Goal: Information Seeking & Learning: Check status

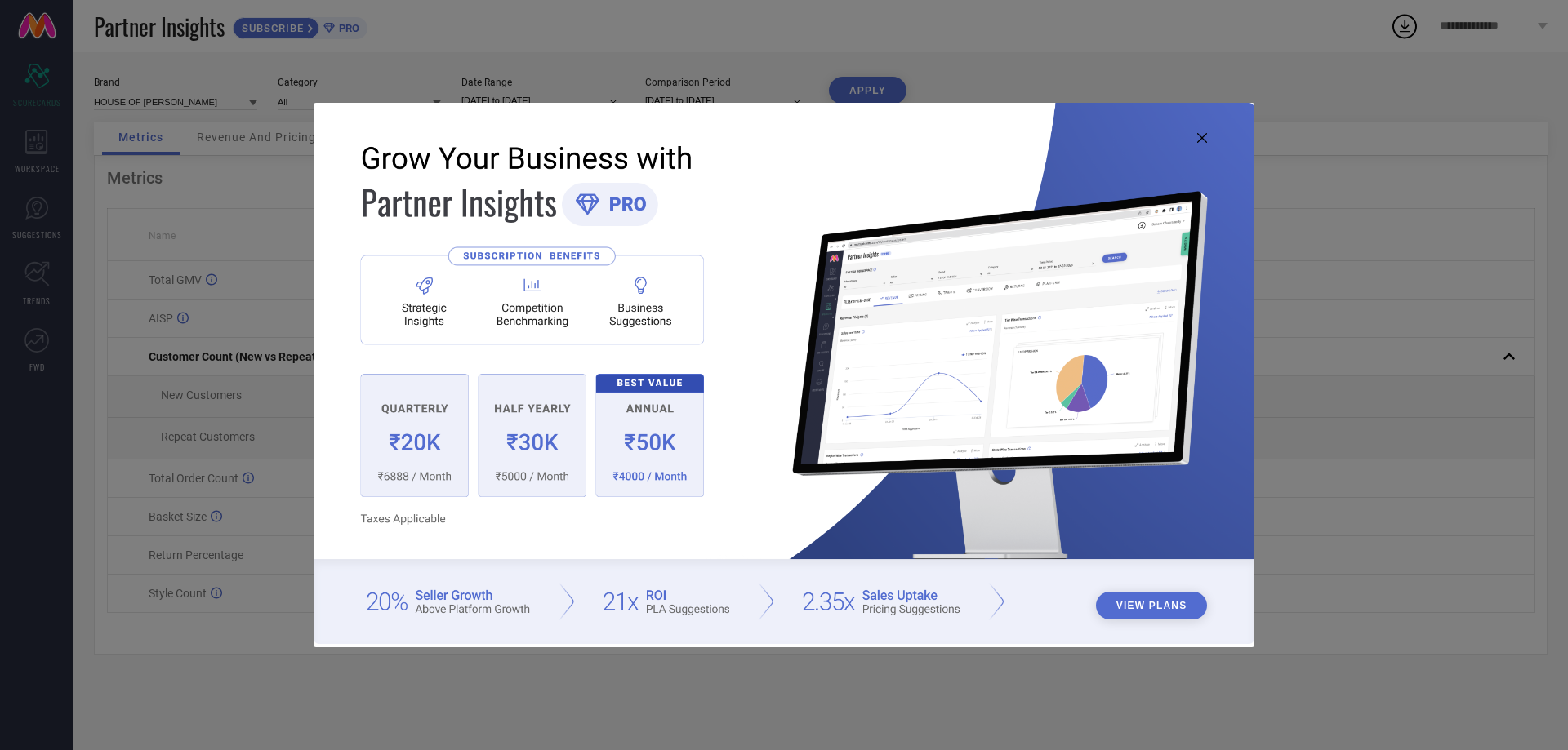
click at [1202, 139] on icon at bounding box center [1202, 138] width 10 height 10
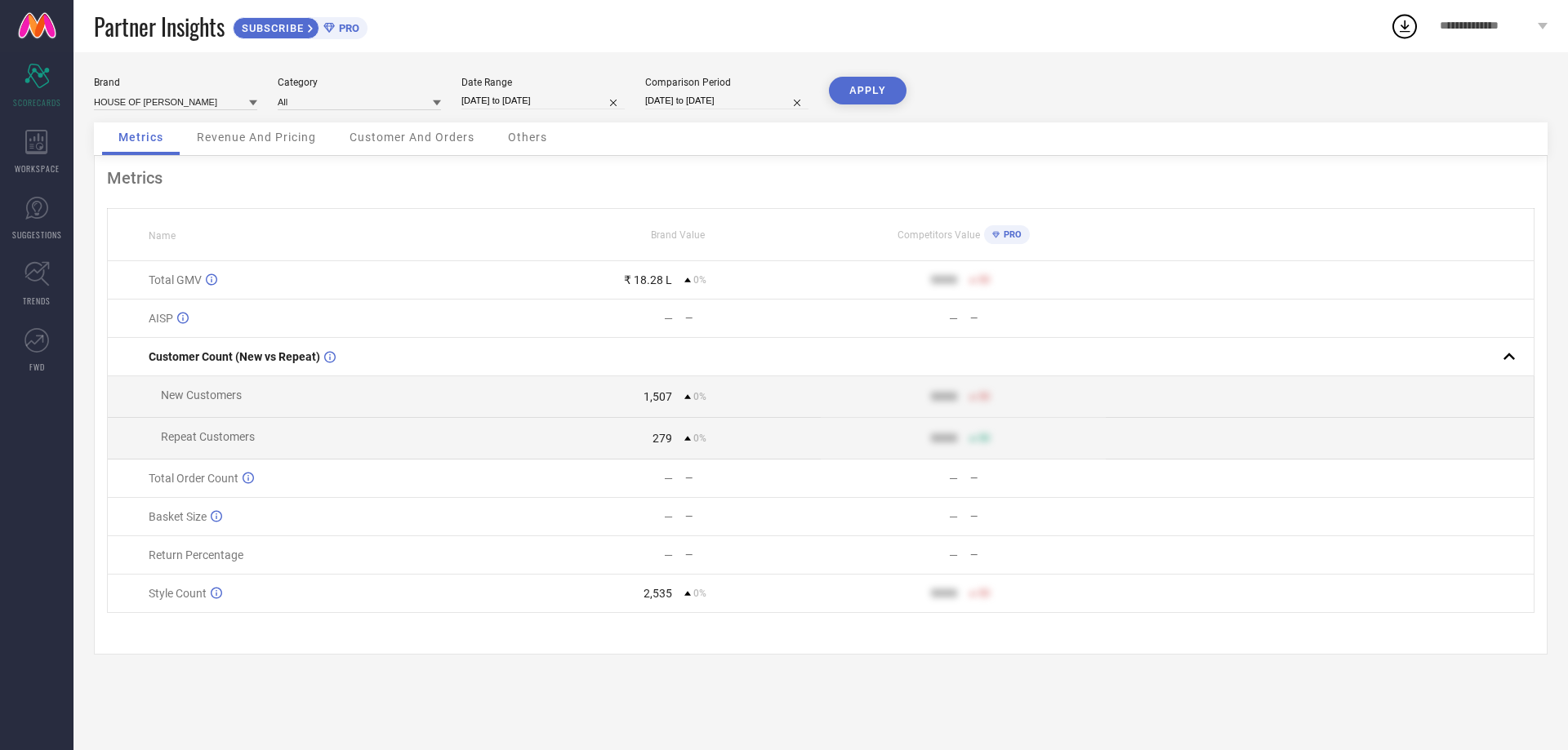
click at [519, 105] on input "[DATE] to [DATE]" at bounding box center [543, 100] width 164 height 17
select select "9"
select select "2025"
select select "10"
select select "2025"
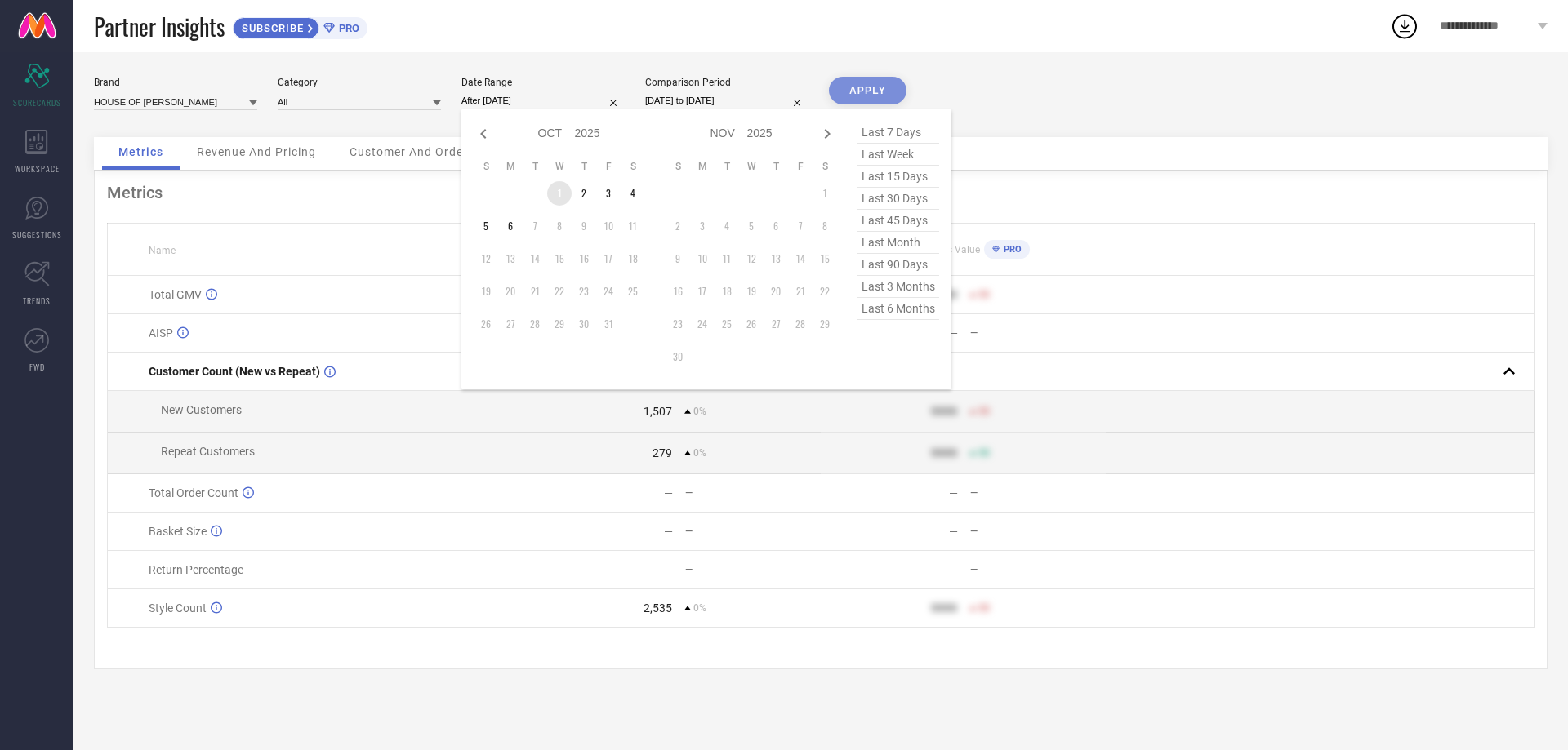
click at [555, 188] on td "1" at bounding box center [559, 193] width 25 height 25
type input "[DATE] to [DATE]"
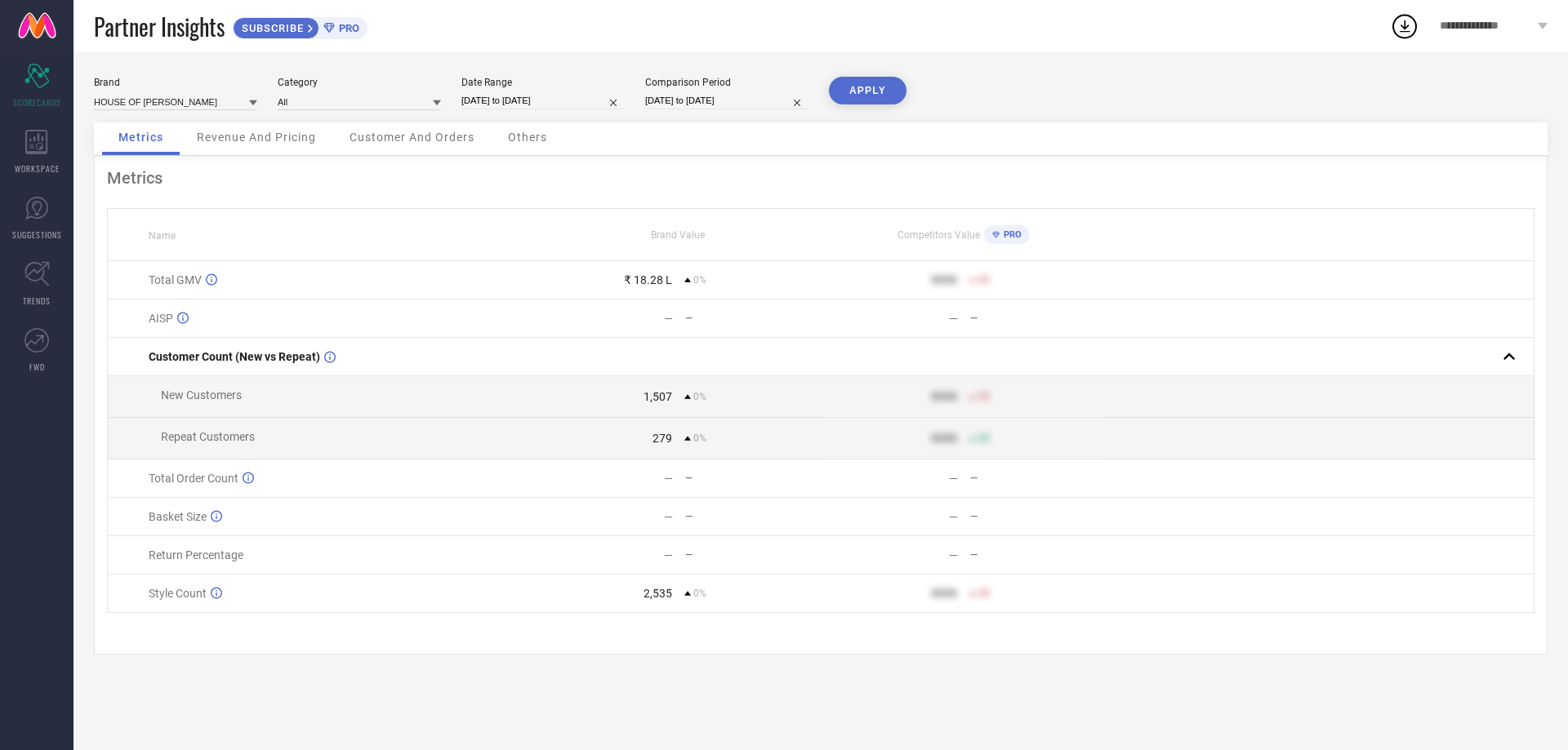
select select "9"
select select "2025"
select select "10"
select select "2025"
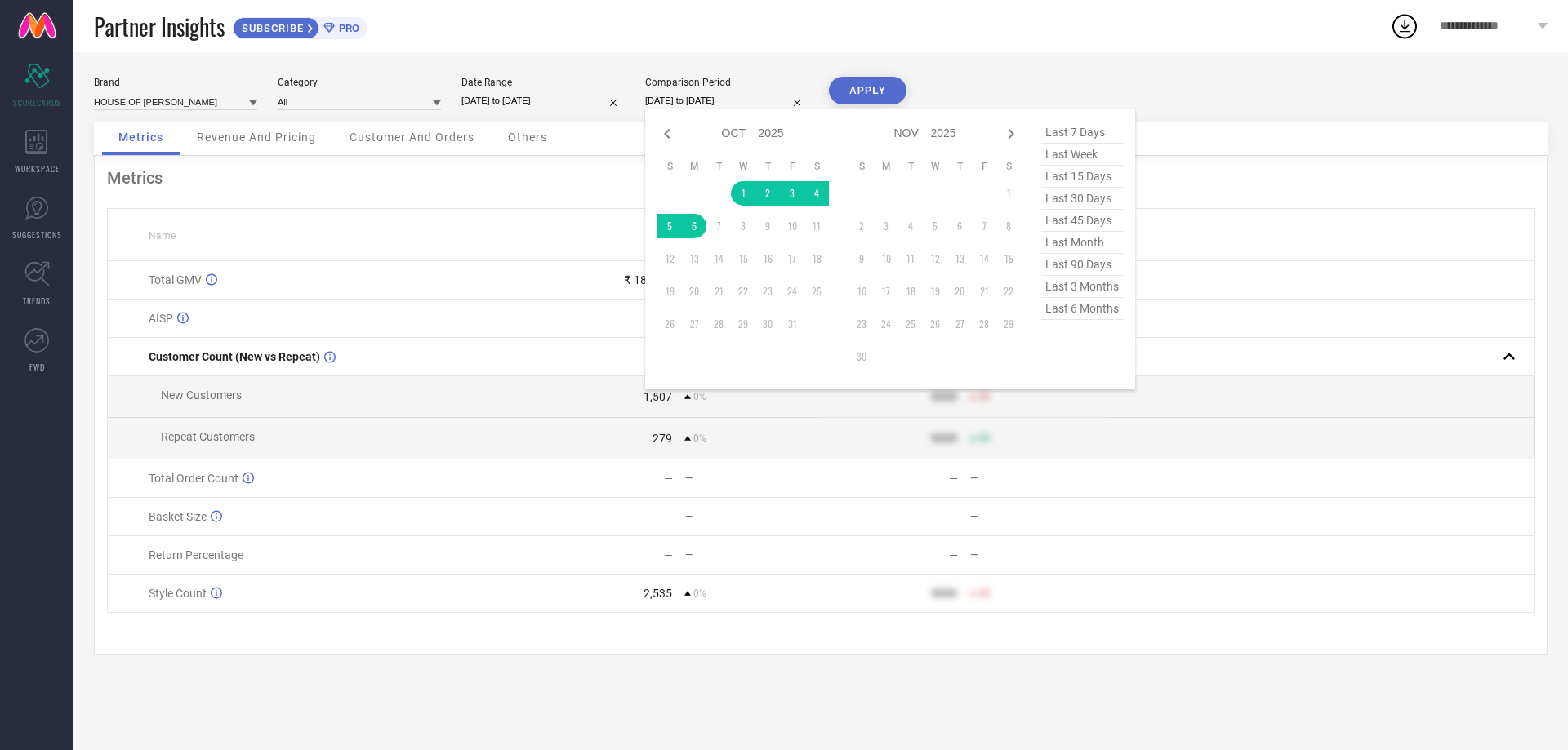
click at [662, 99] on input "[DATE] to [DATE]" at bounding box center [726, 100] width 164 height 17
click at [747, 195] on td "1" at bounding box center [743, 193] width 25 height 25
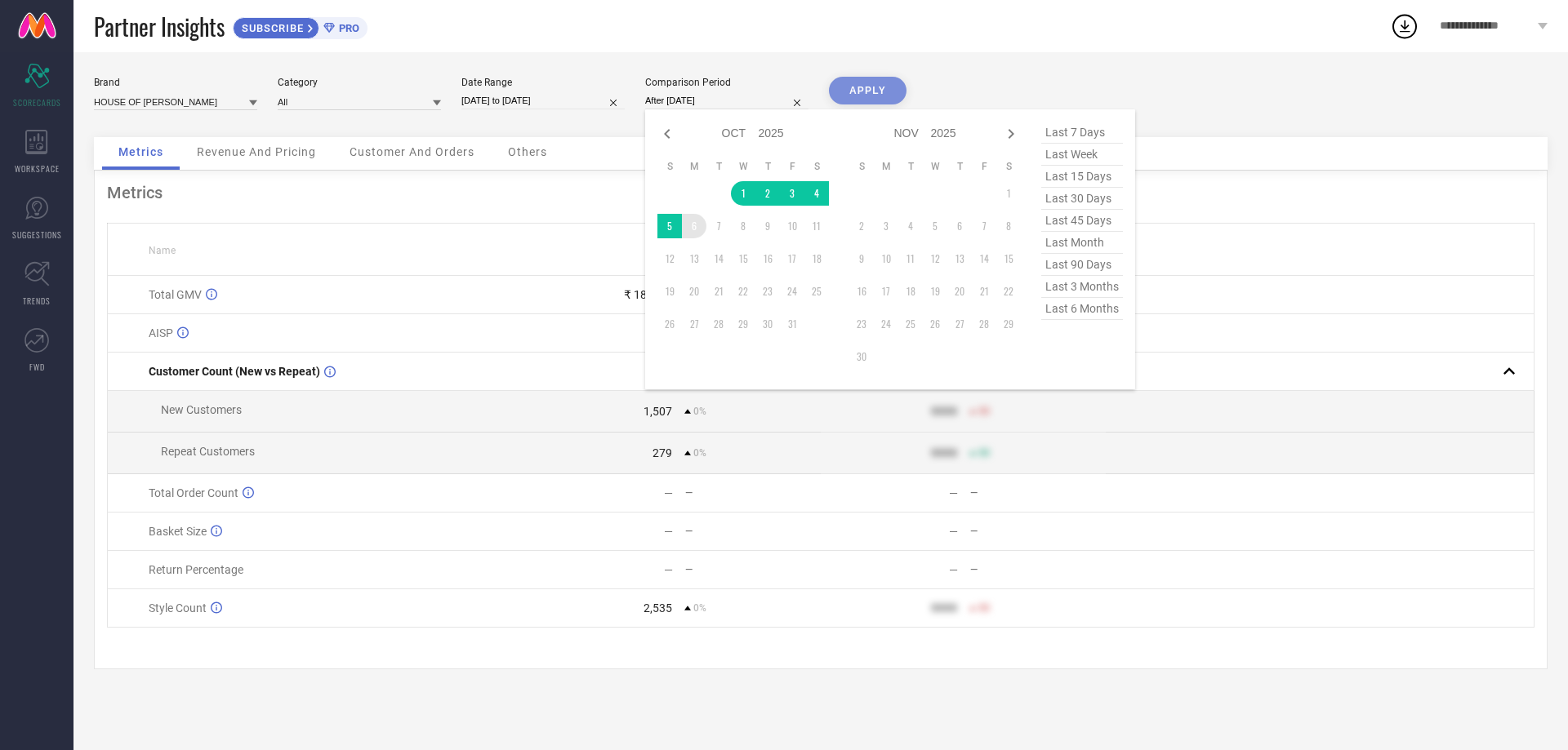
type input "[DATE] to [DATE]"
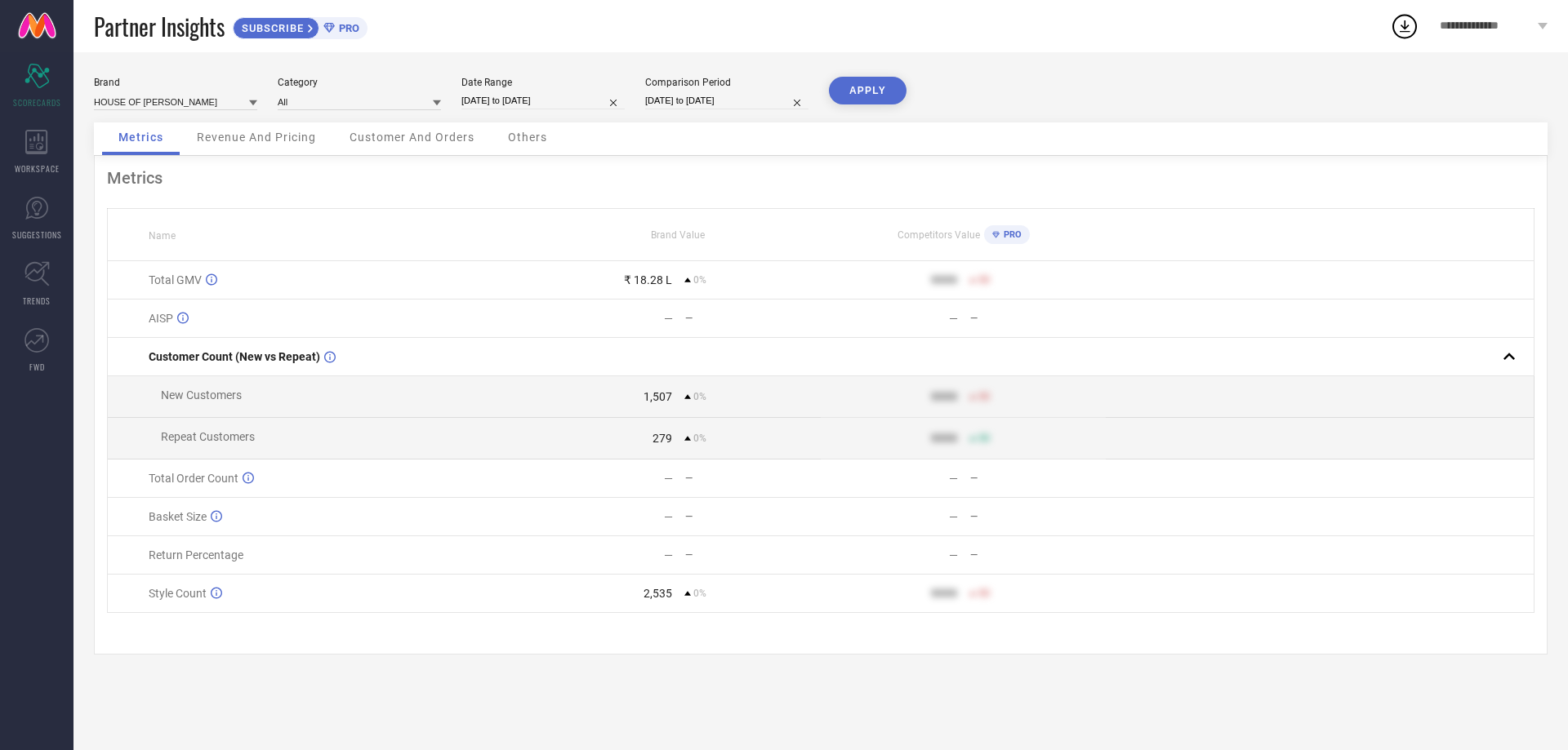
click at [864, 88] on button "APPLY" at bounding box center [867, 90] width 78 height 27
click at [512, 101] on input "[DATE] to [DATE]" at bounding box center [543, 100] width 164 height 17
select select "9"
select select "2025"
select select "10"
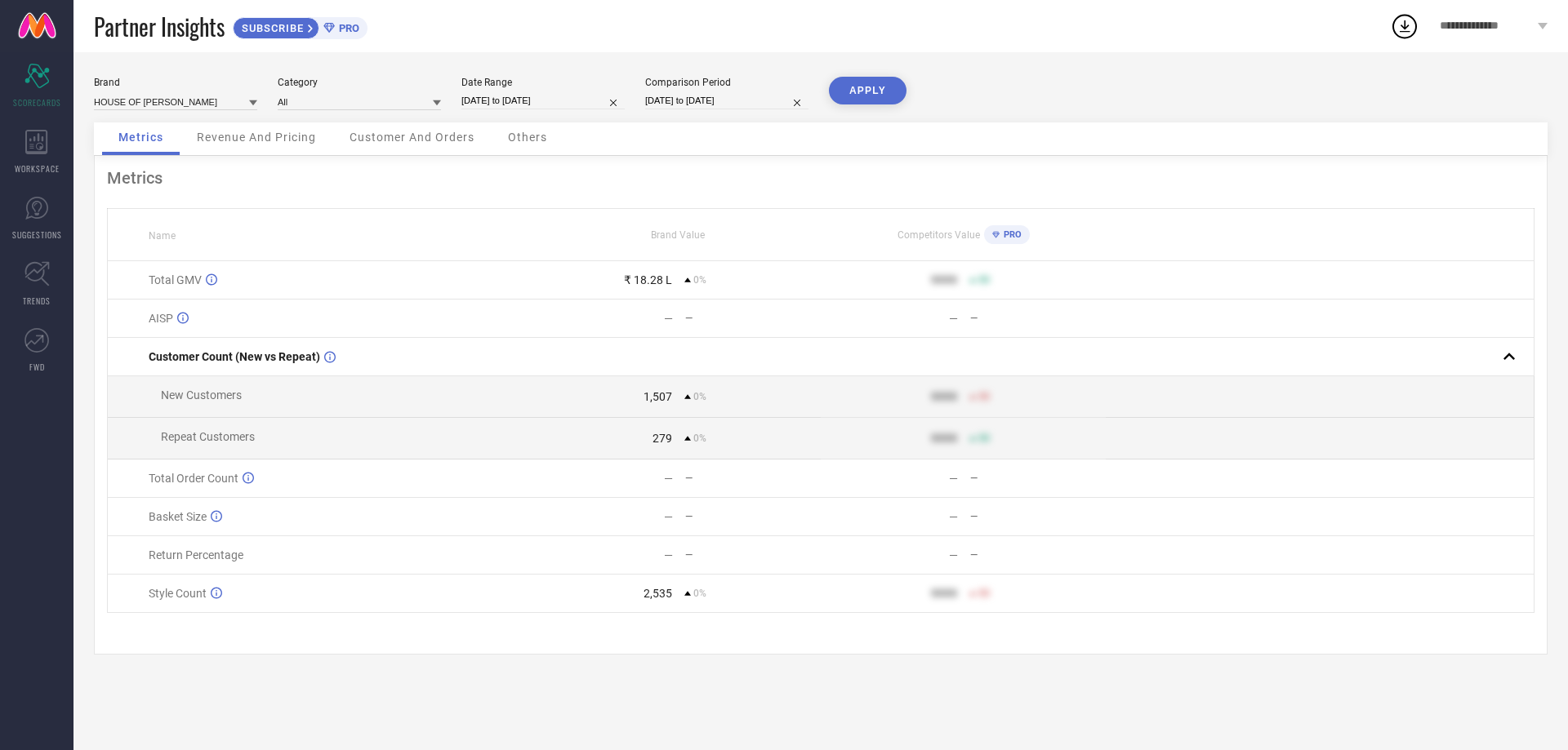
select select "2025"
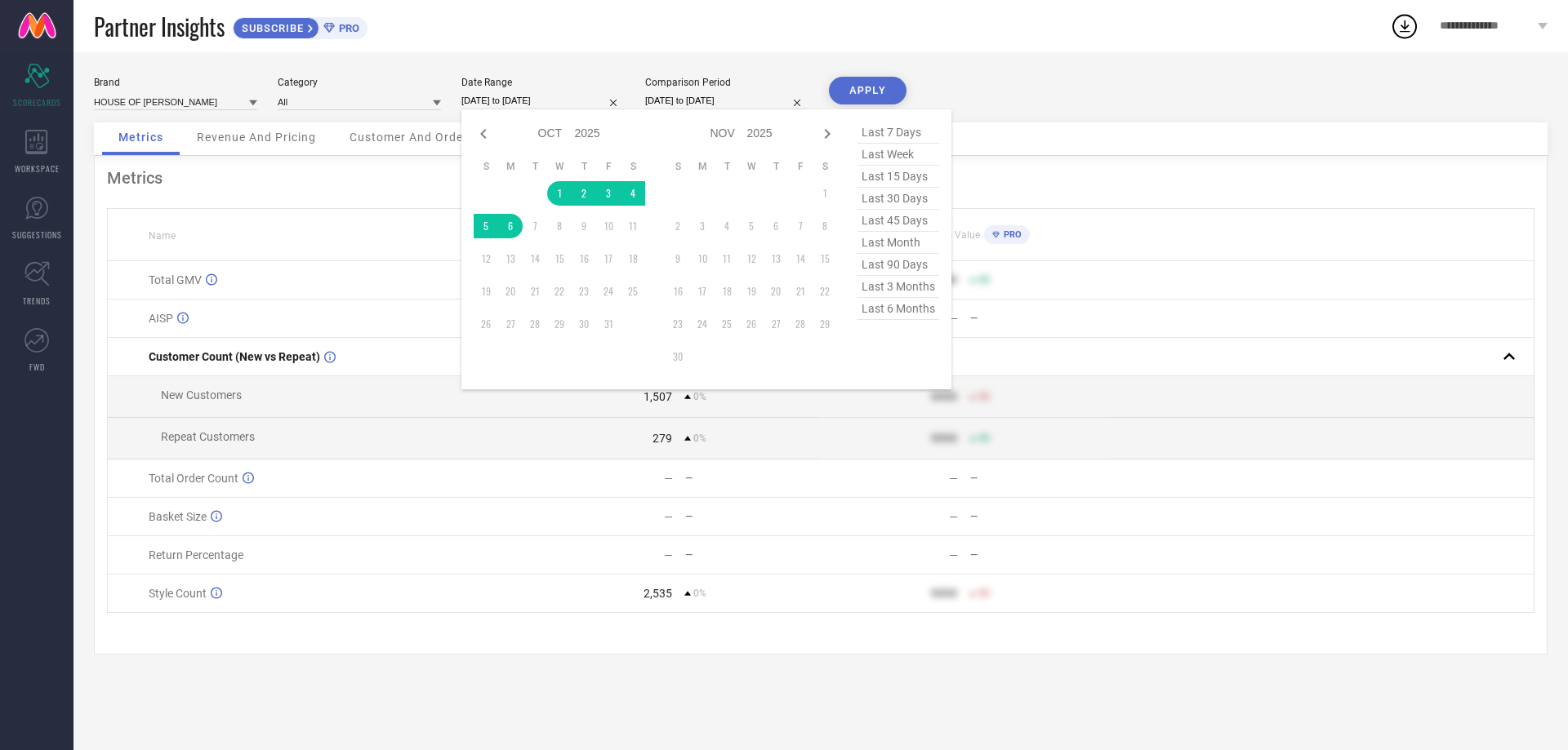
click at [271, 135] on span "Revenue And Pricing" at bounding box center [256, 137] width 119 height 13
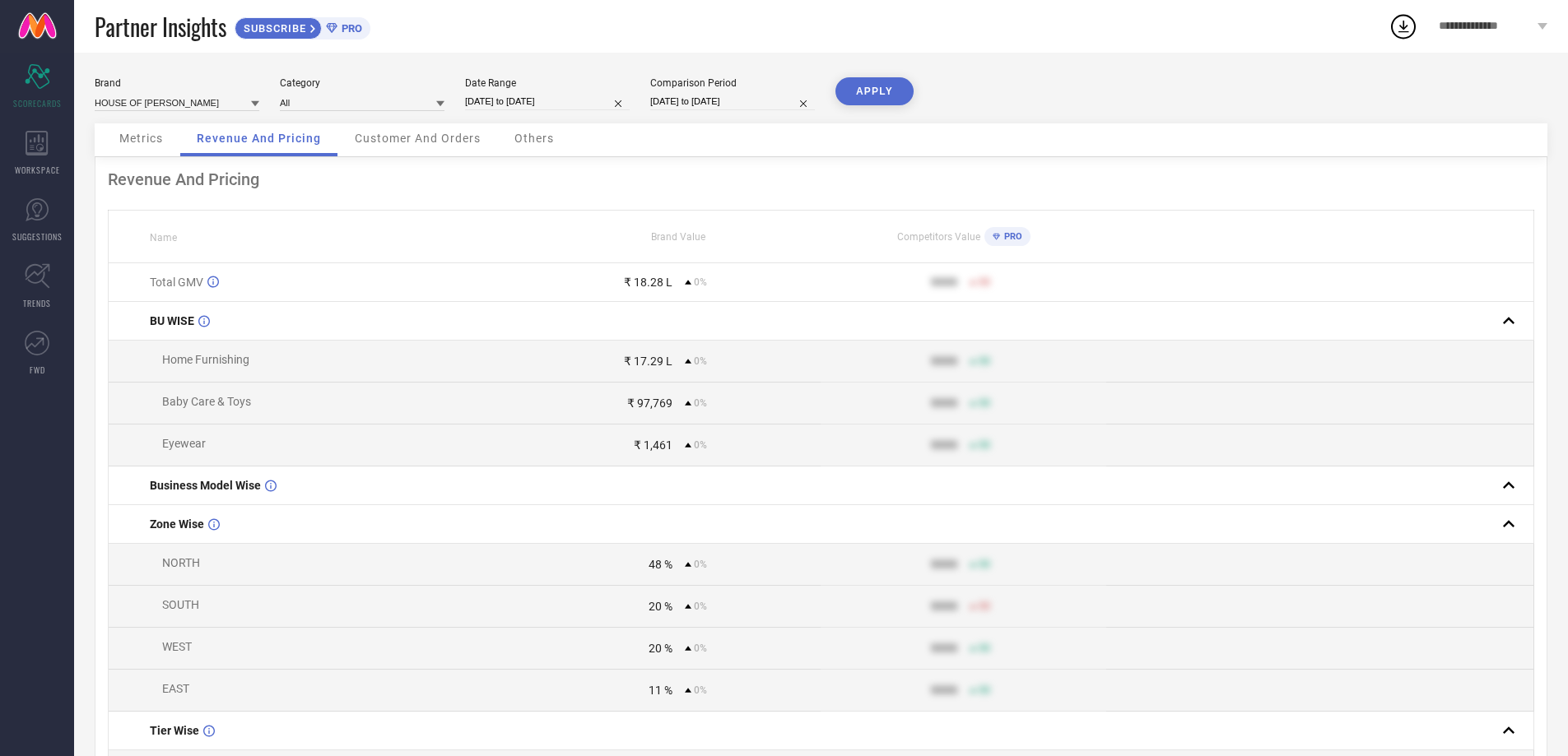
click at [150, 135] on span "Metrics" at bounding box center [141, 138] width 43 height 13
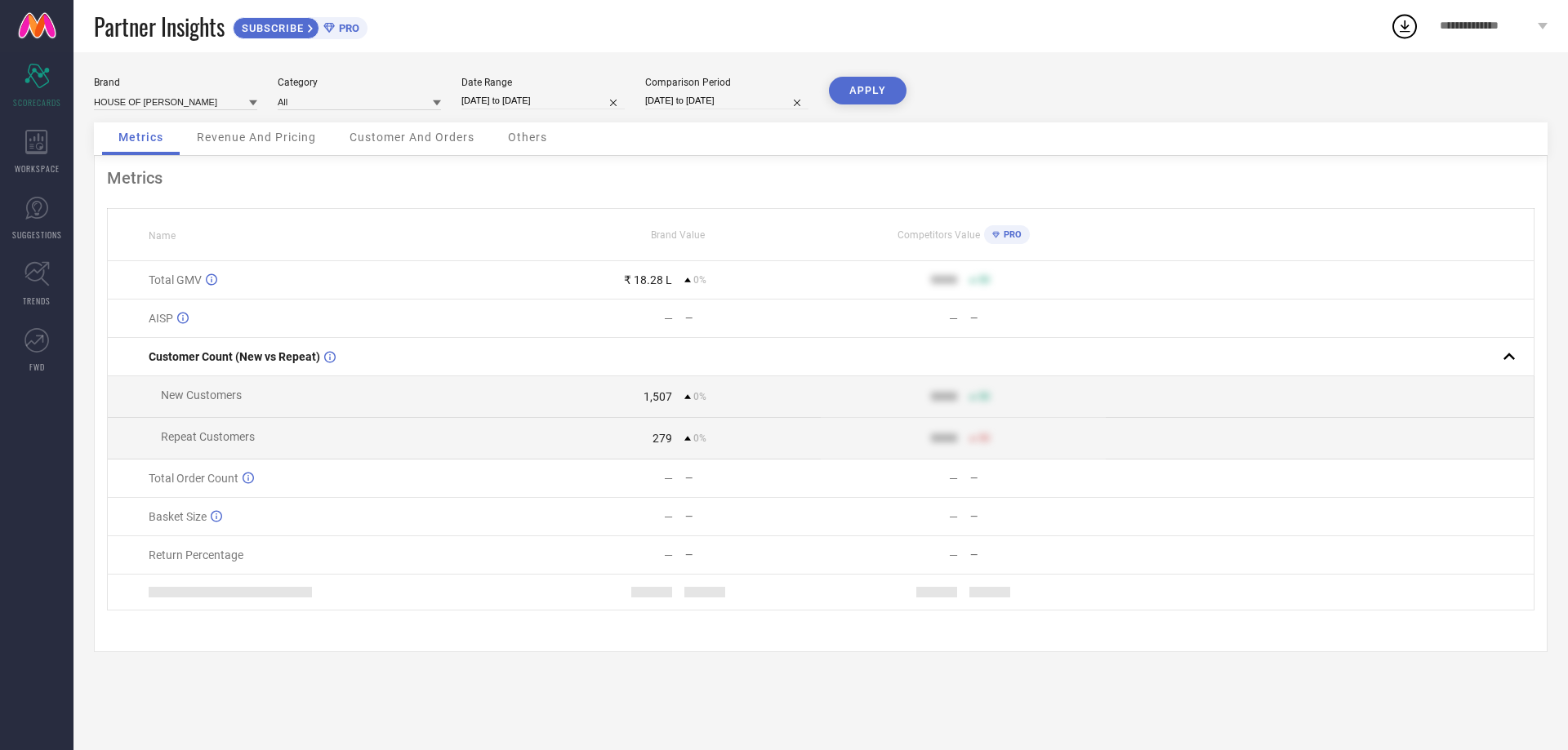
click at [533, 104] on input "[DATE] to [DATE]" at bounding box center [543, 100] width 164 height 17
select select "9"
select select "2025"
select select "10"
select select "2025"
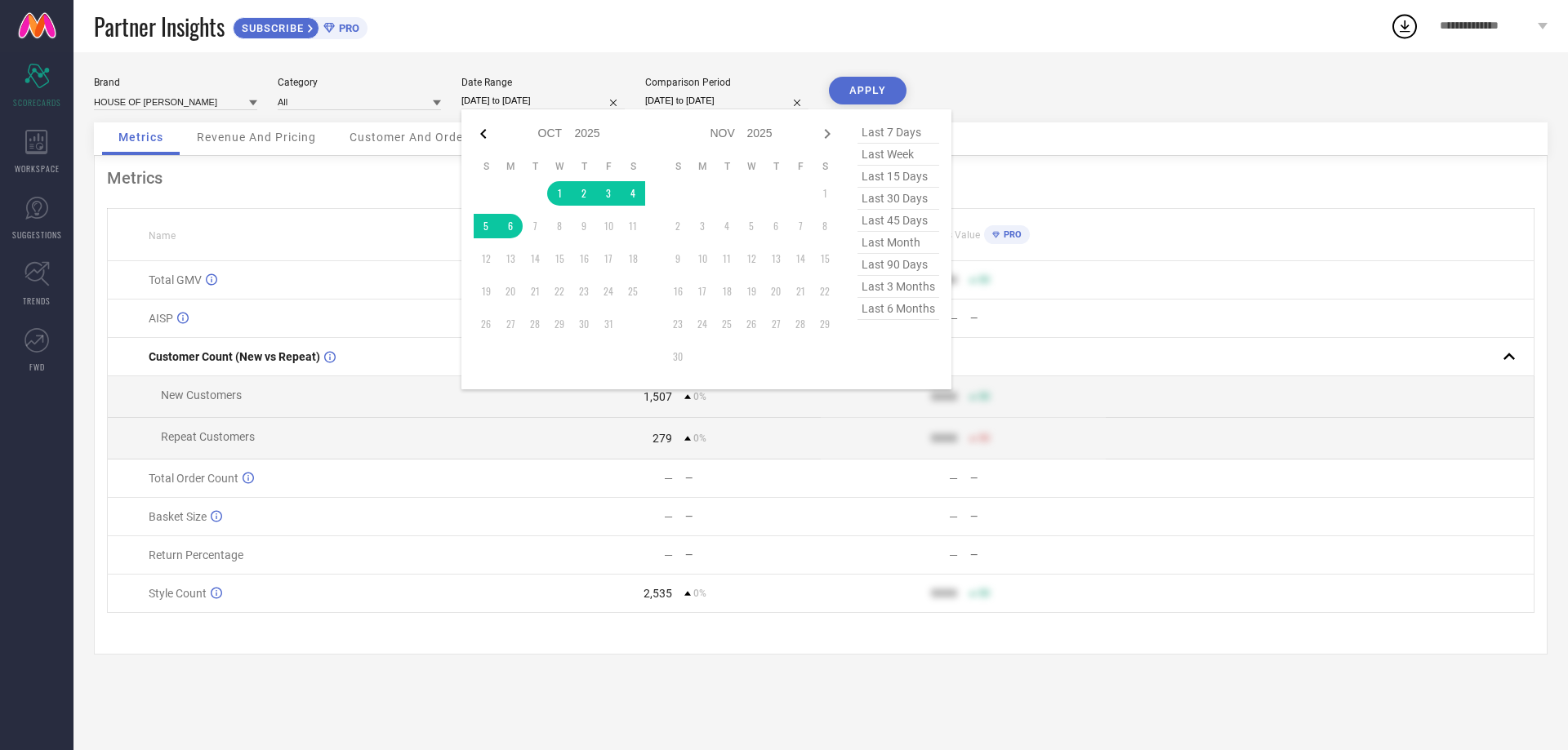
click at [482, 137] on icon at bounding box center [482, 133] width 19 height 19
select select "8"
select select "2025"
select select "9"
select select "2025"
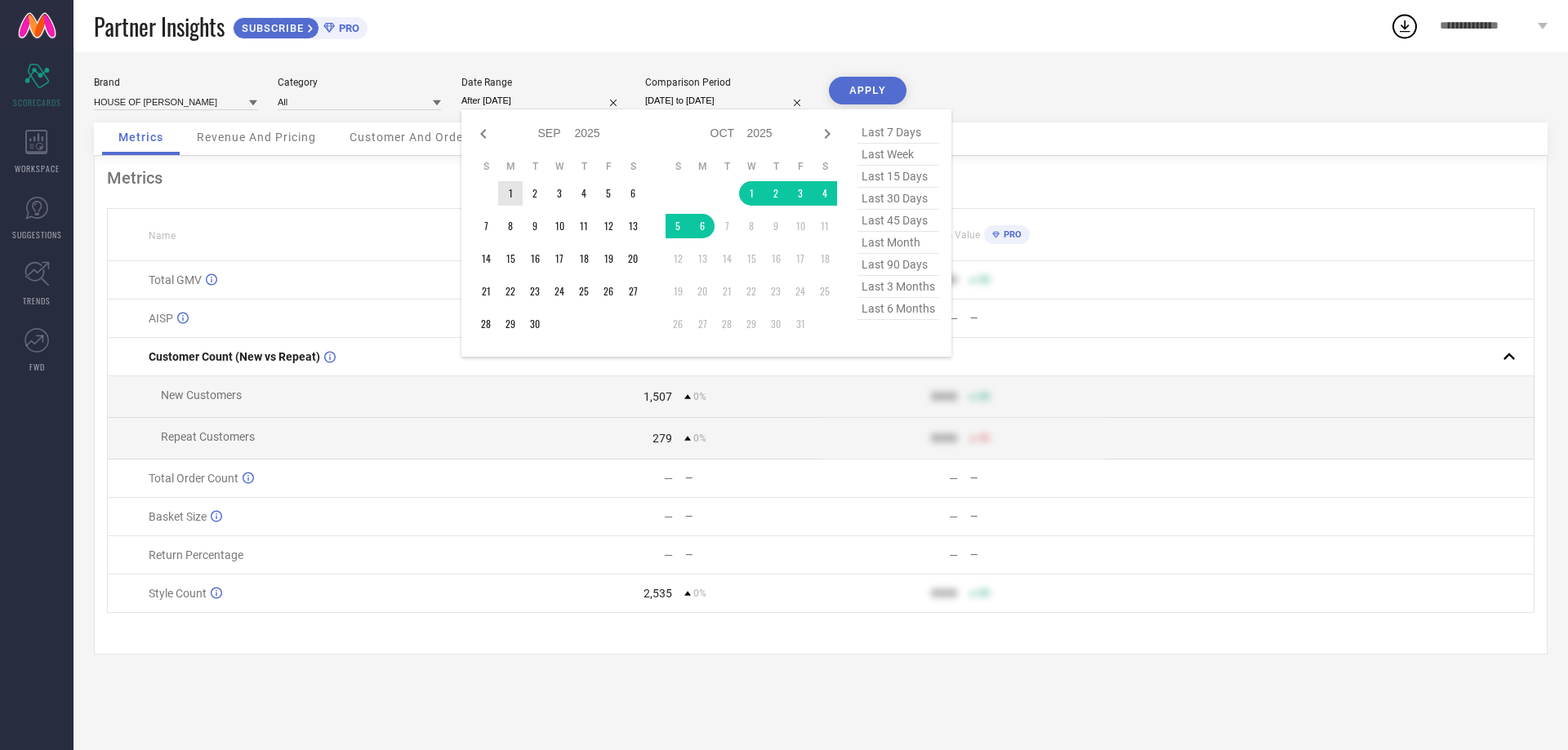
click at [514, 186] on td "1" at bounding box center [510, 193] width 25 height 25
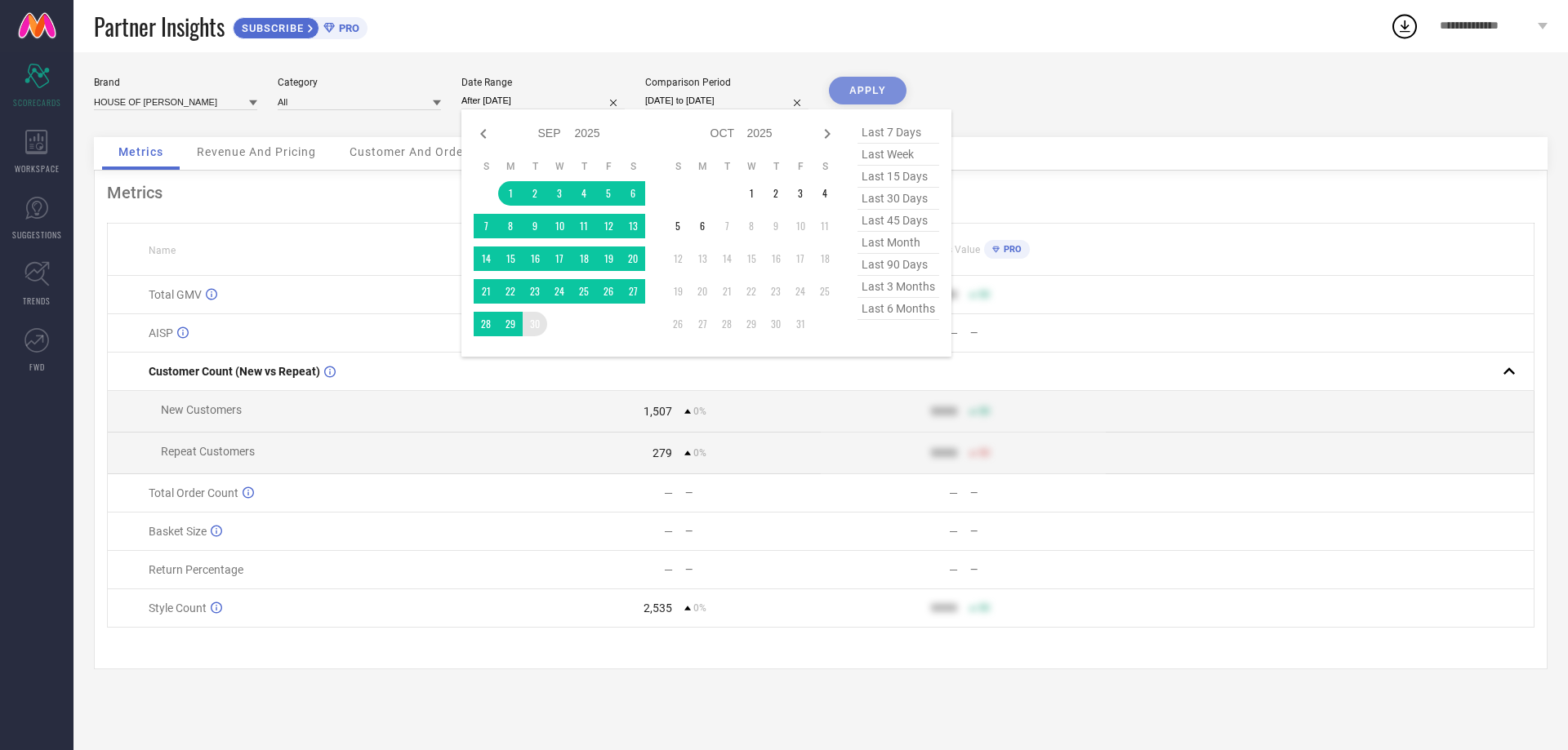
type input "[DATE] to [DATE]"
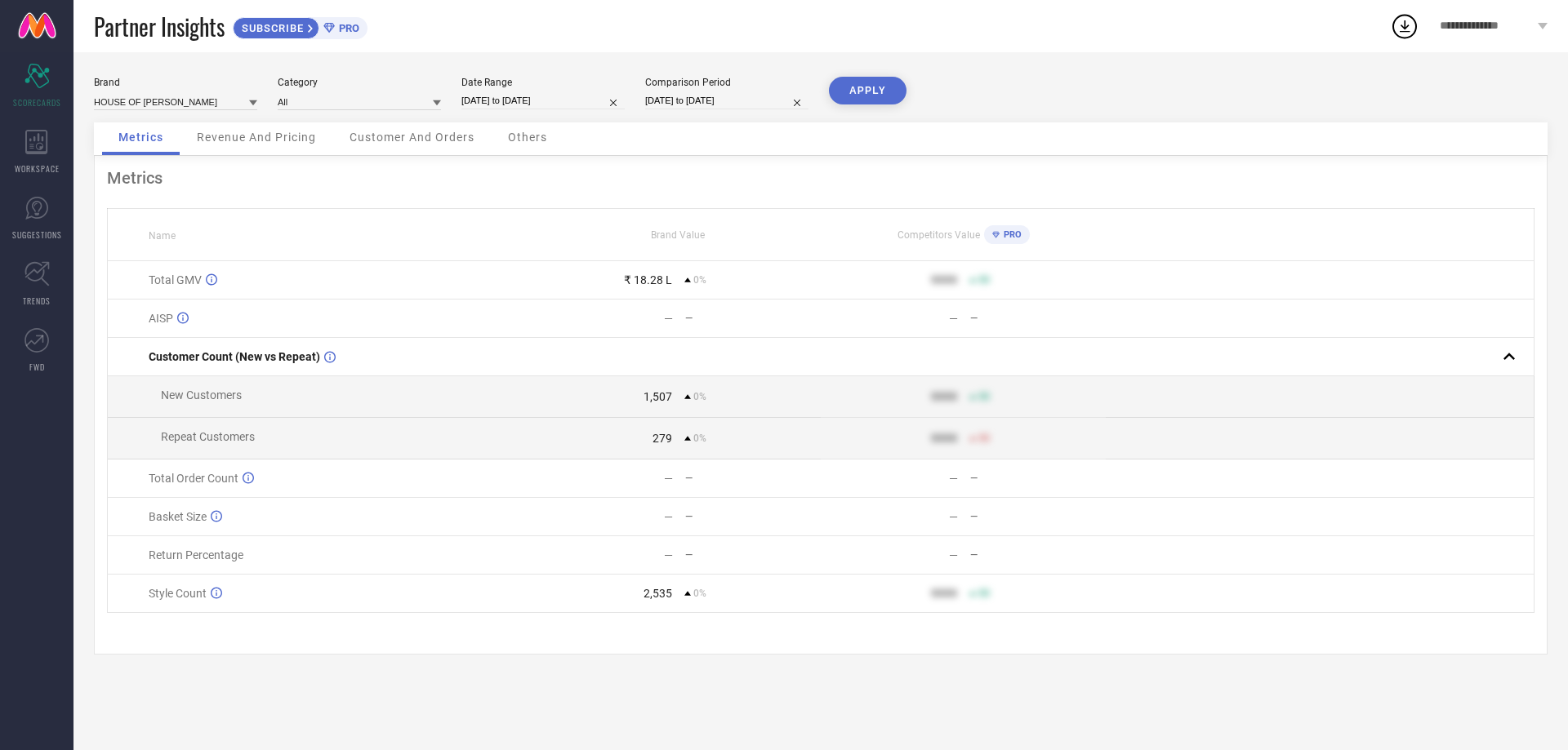
click at [679, 98] on input "[DATE] to [DATE]" at bounding box center [726, 100] width 164 height 17
select select "9"
select select "2025"
select select "10"
select select "2025"
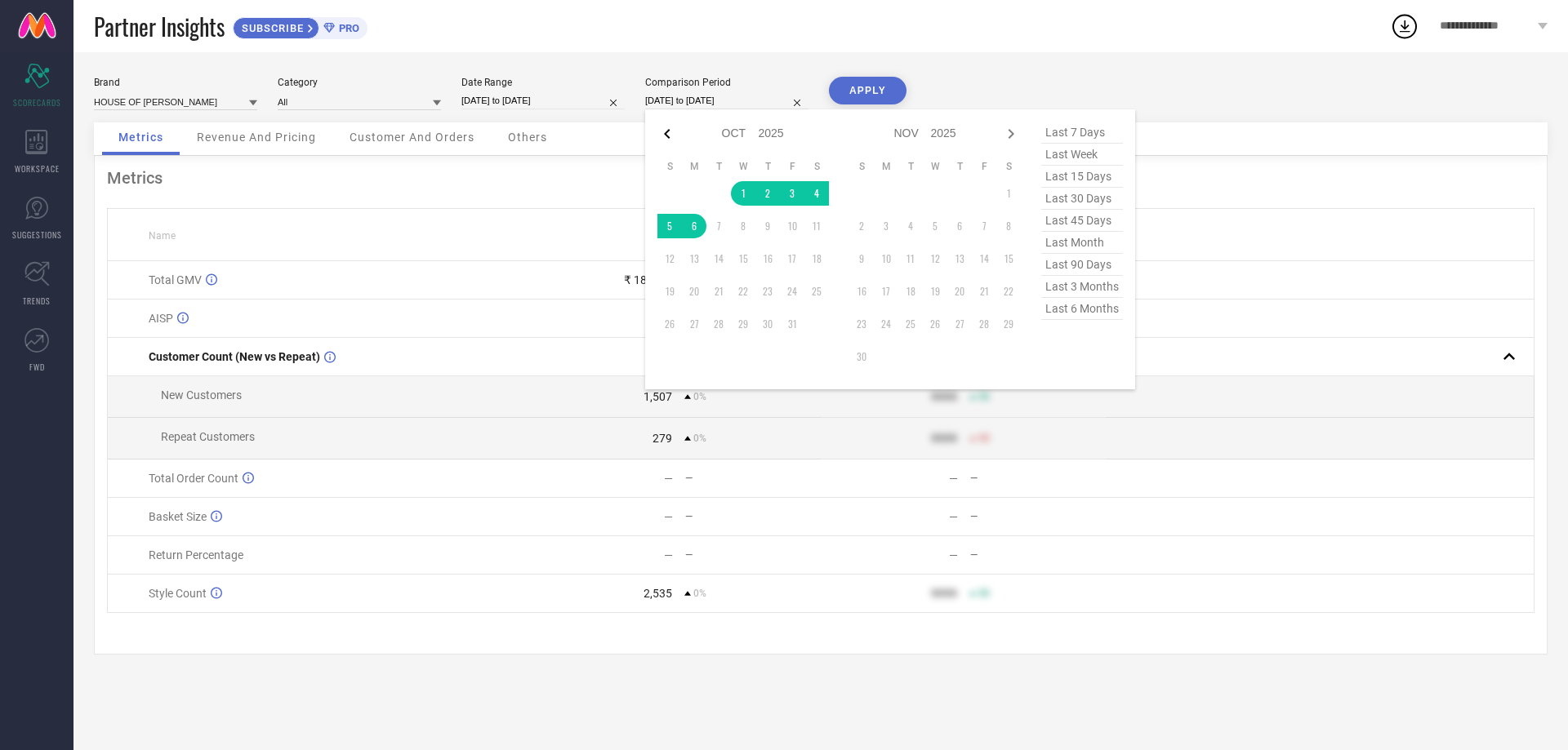
click at [665, 131] on icon at bounding box center [667, 133] width 19 height 19
select select "8"
select select "2025"
select select "9"
select select "2025"
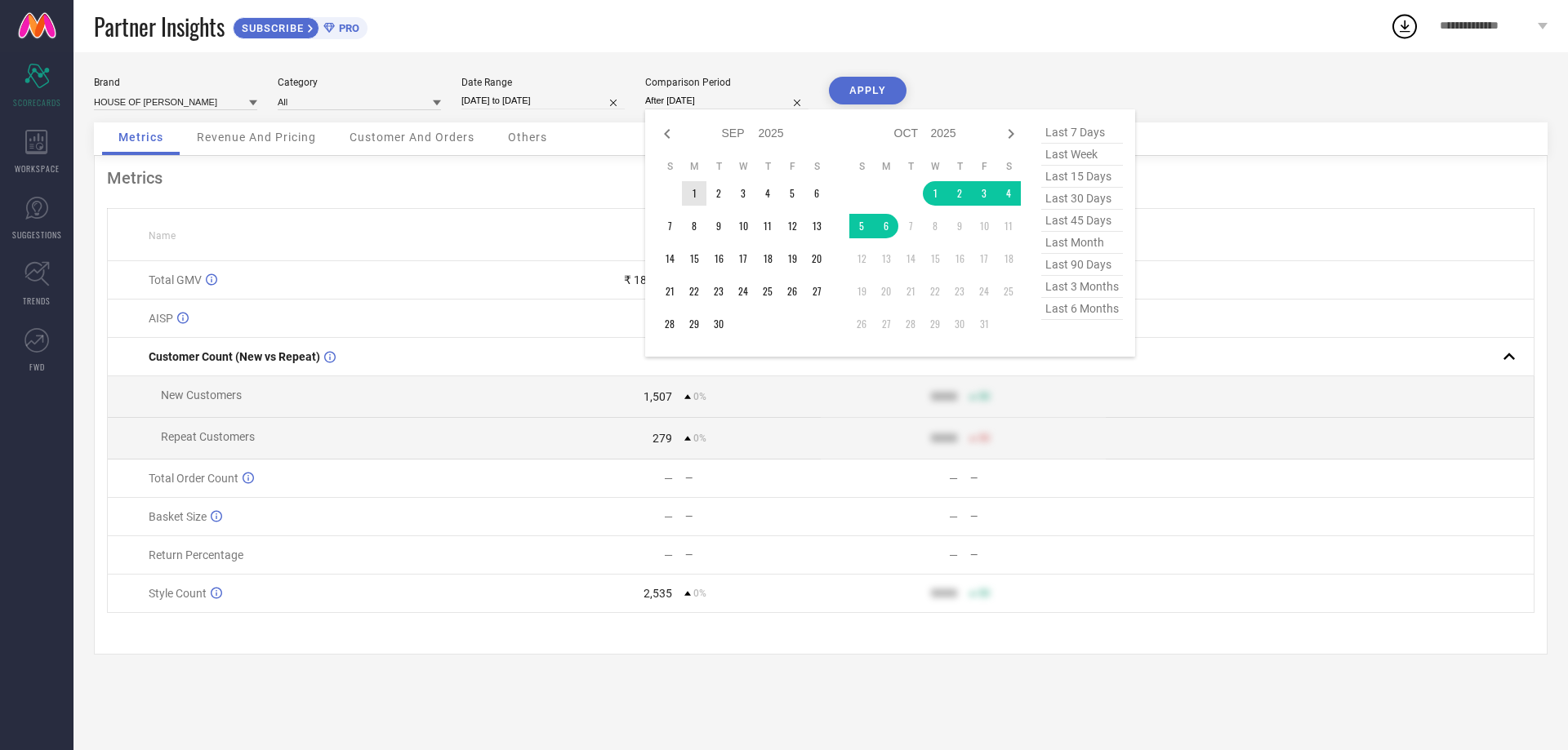
click at [695, 189] on td "1" at bounding box center [694, 193] width 25 height 25
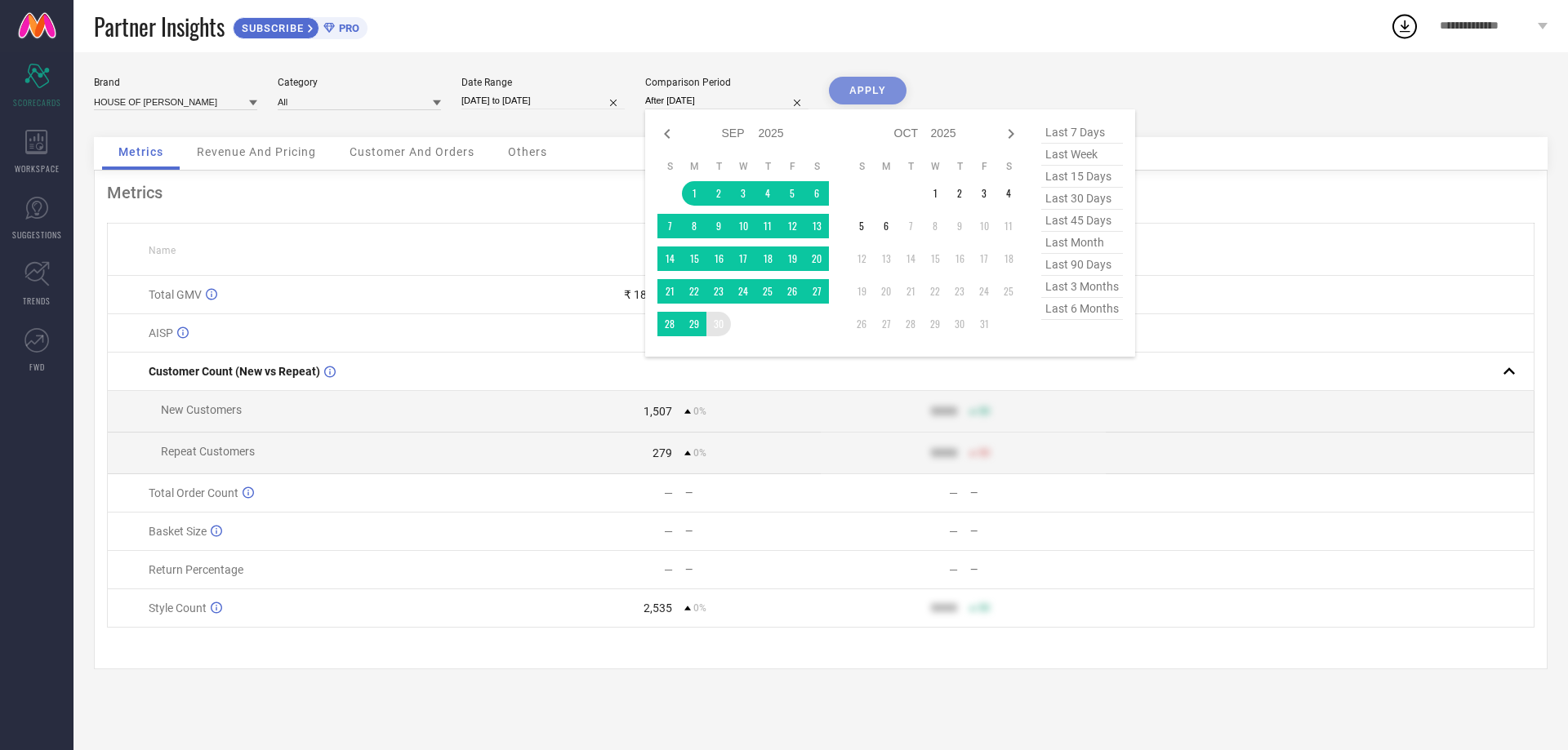
type input "[DATE] to [DATE]"
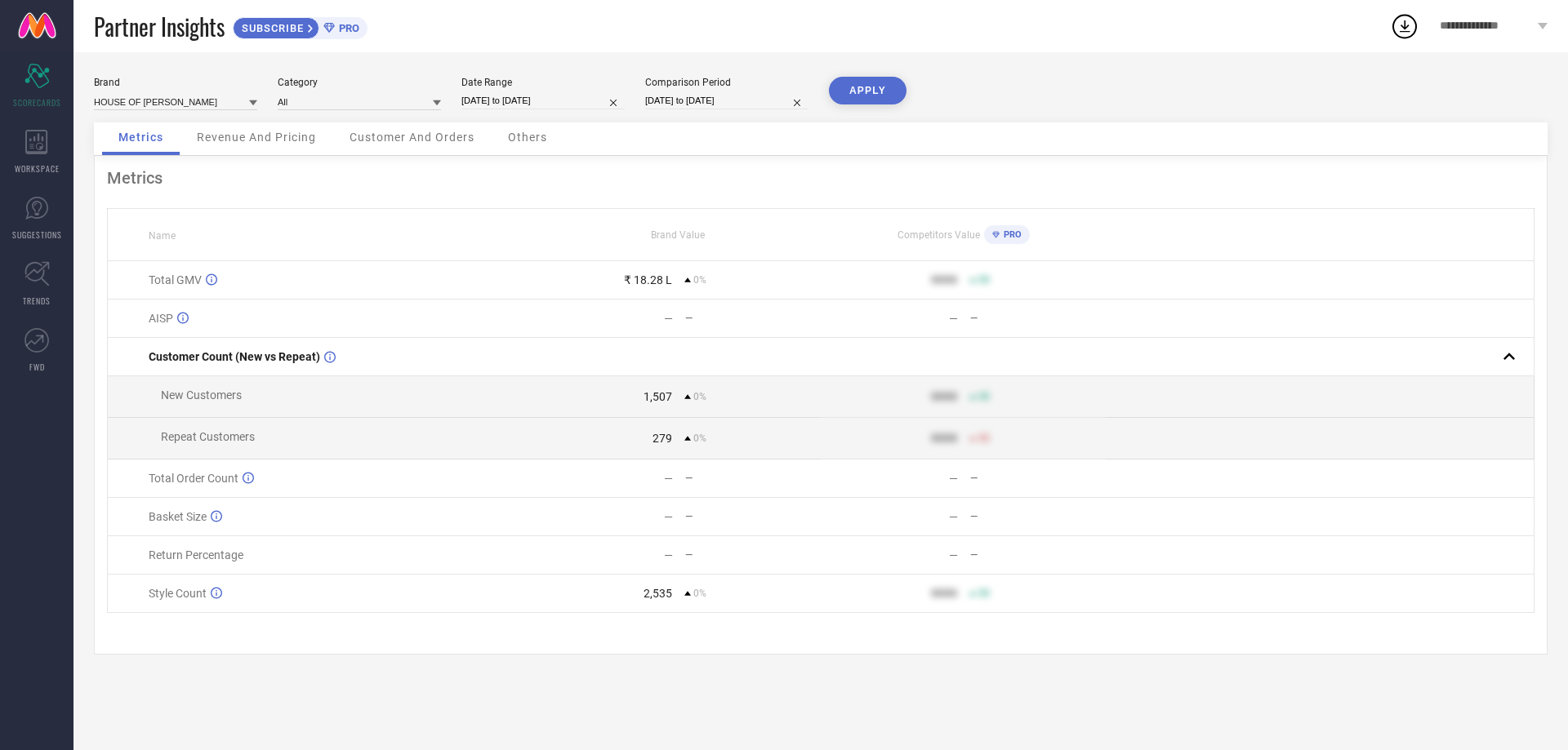
click at [853, 91] on button "APPLY" at bounding box center [867, 90] width 78 height 27
click at [241, 134] on span "Revenue And Pricing" at bounding box center [256, 137] width 119 height 13
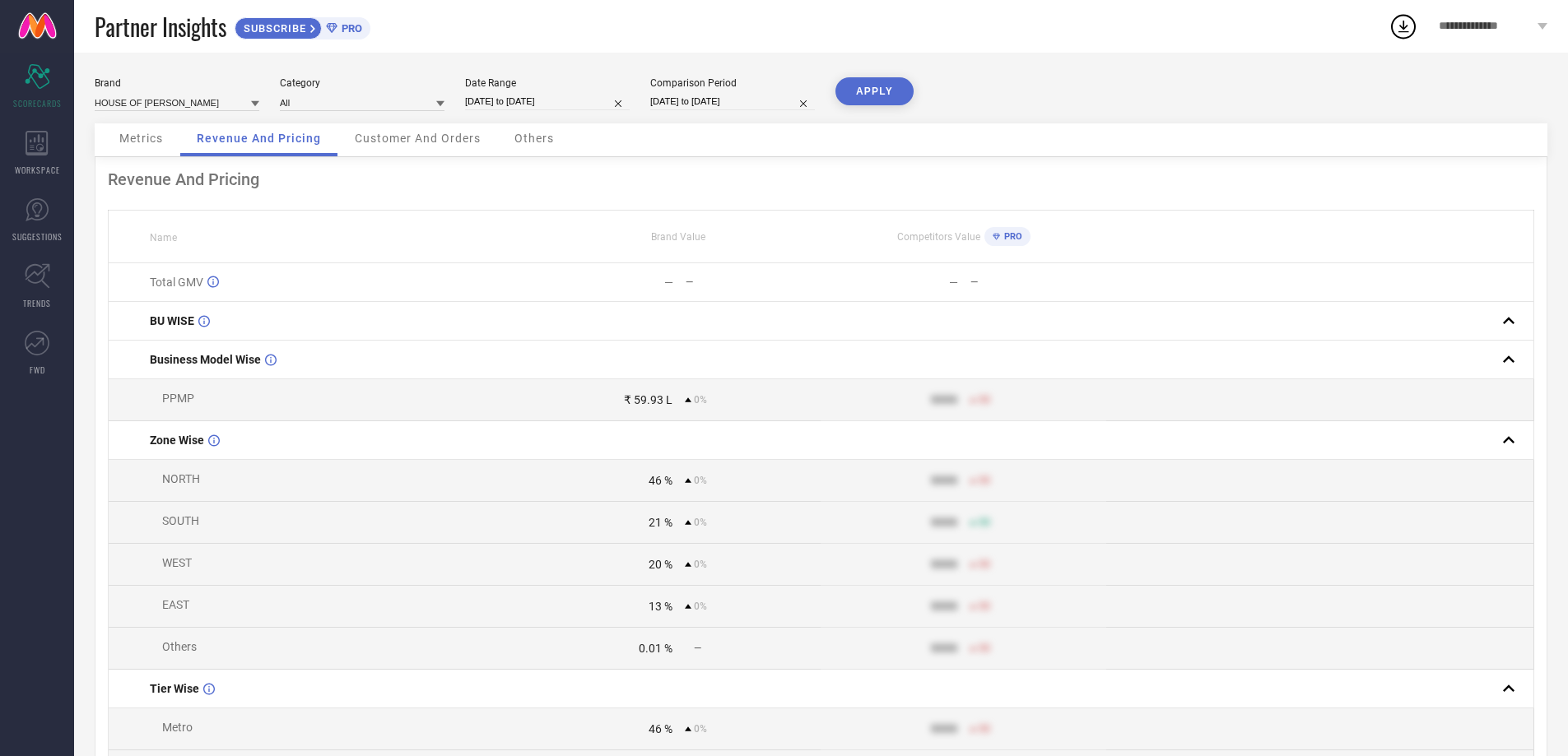
select select "8"
select select "2025"
select select "9"
select select "2025"
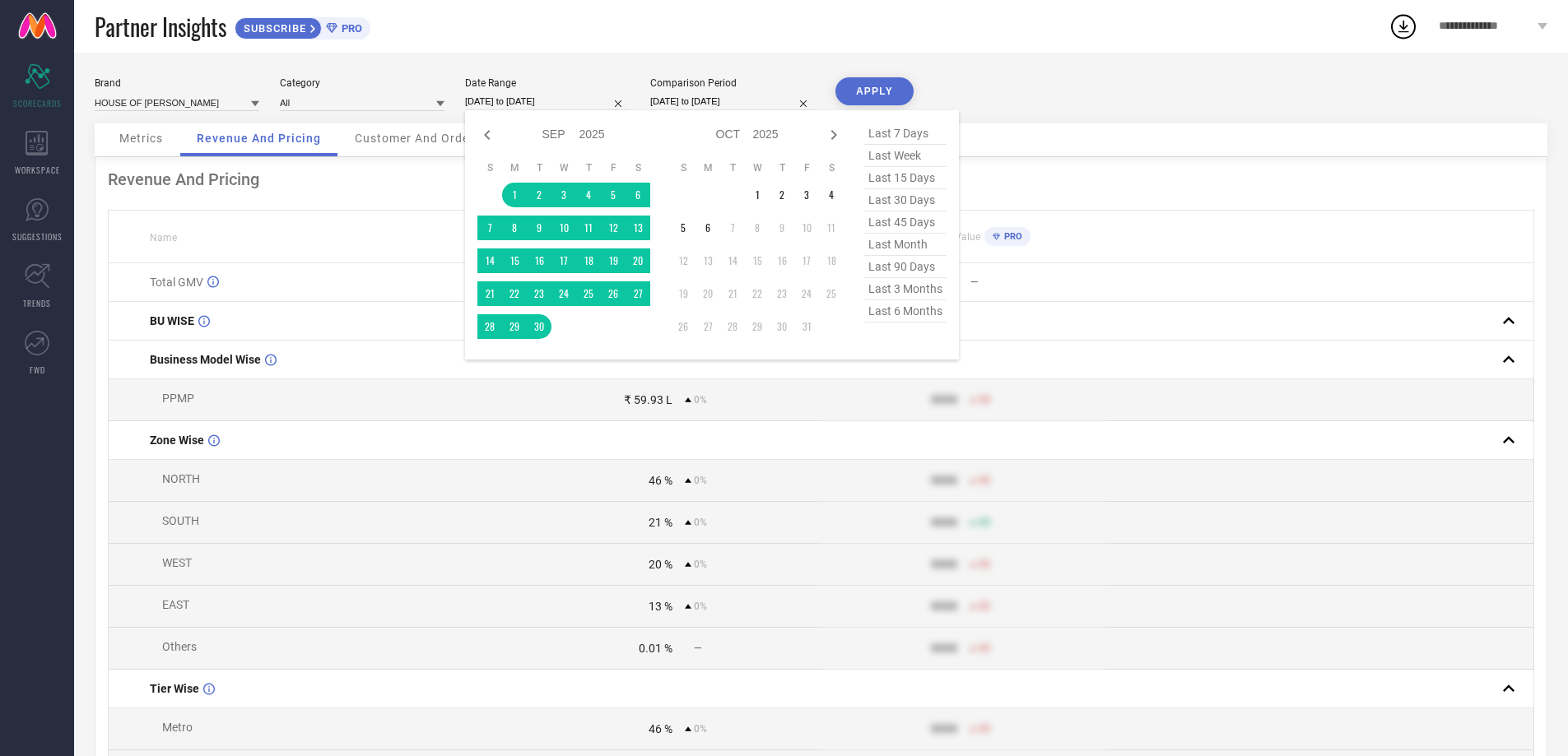
click at [491, 104] on input "[DATE] to [DATE]" at bounding box center [547, 101] width 165 height 17
click at [754, 192] on td "1" at bounding box center [757, 194] width 25 height 25
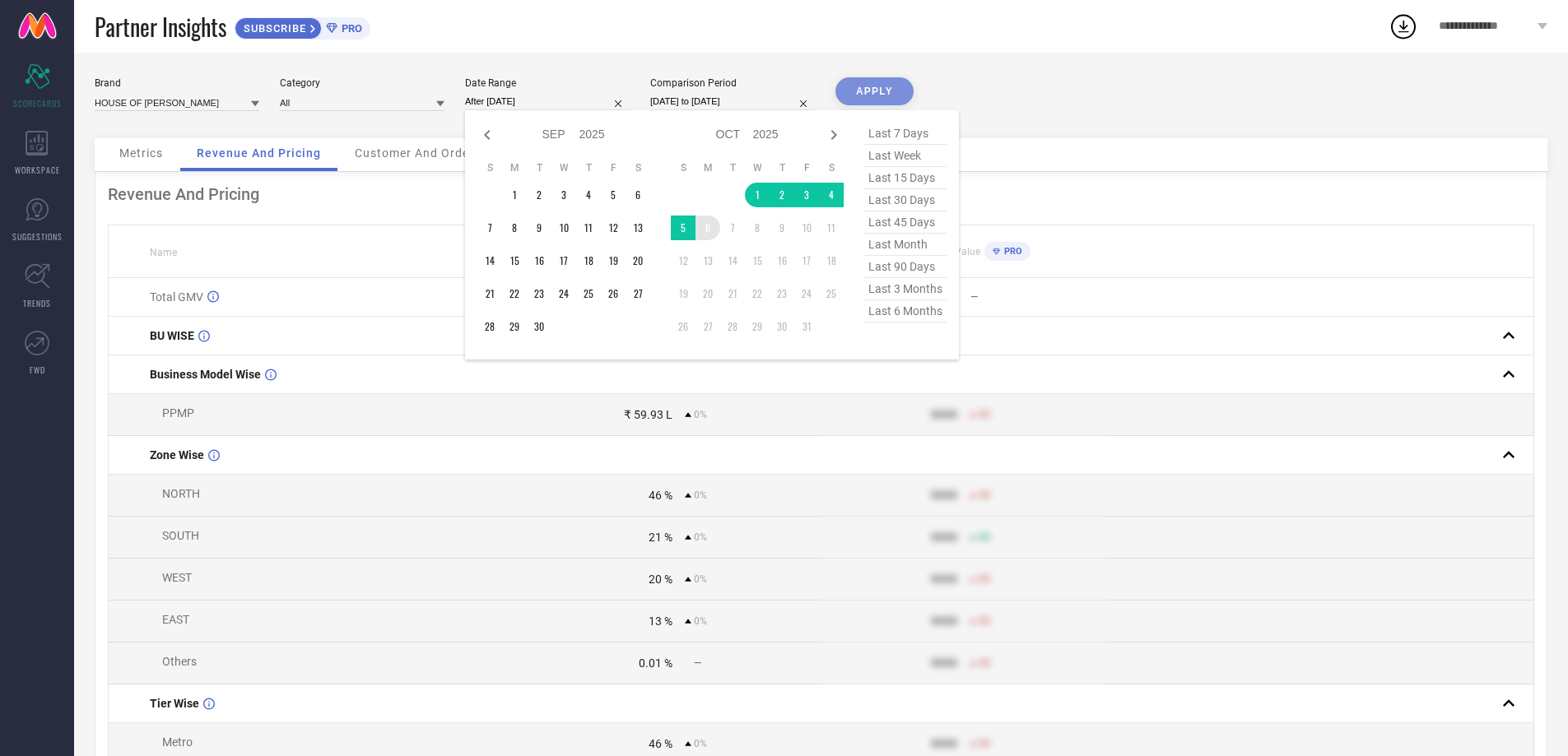
type input "[DATE] to [DATE]"
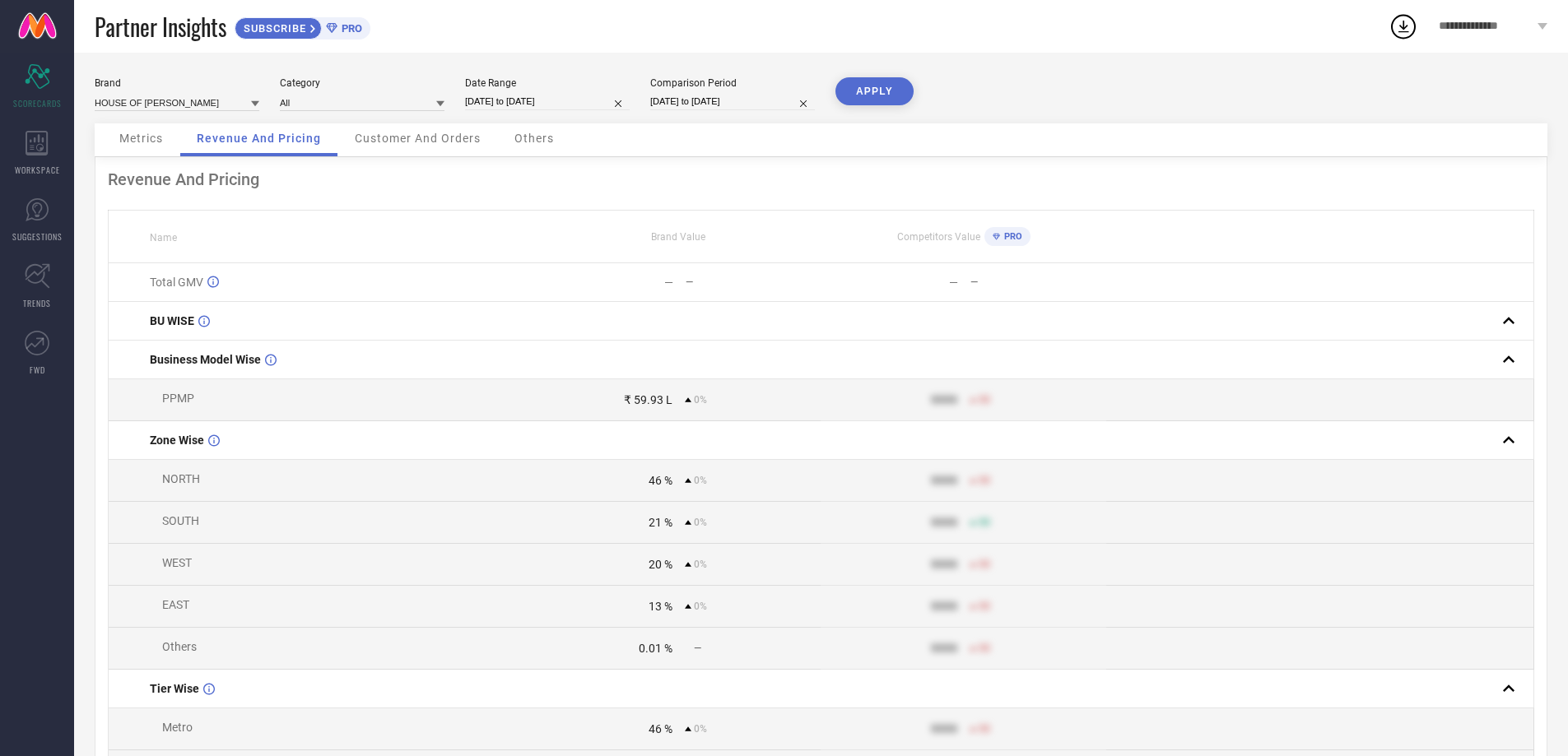
click at [726, 96] on input "[DATE] to [DATE]" at bounding box center [732, 101] width 165 height 17
select select "8"
select select "2025"
select select "9"
select select "2025"
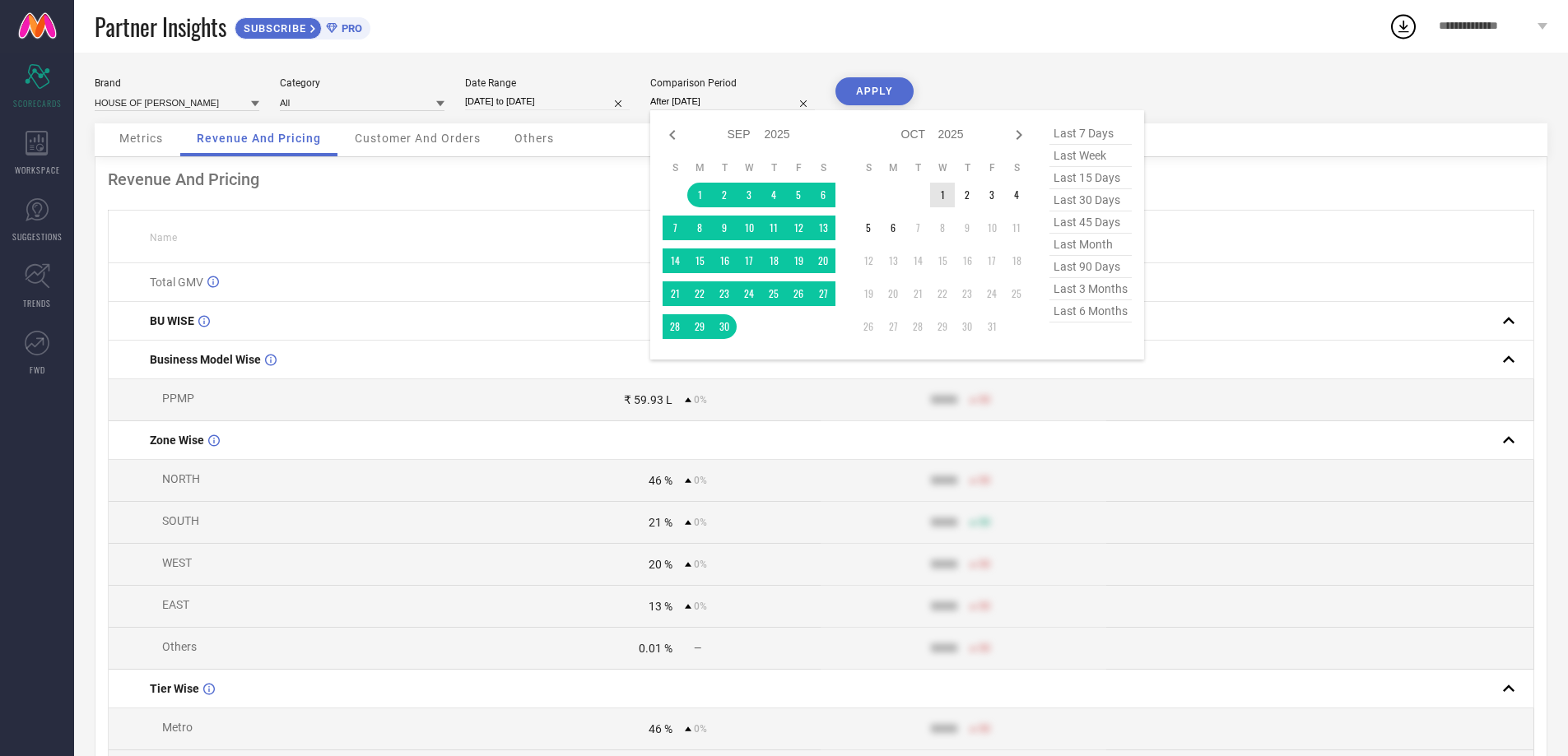
click at [939, 191] on td "1" at bounding box center [942, 194] width 25 height 25
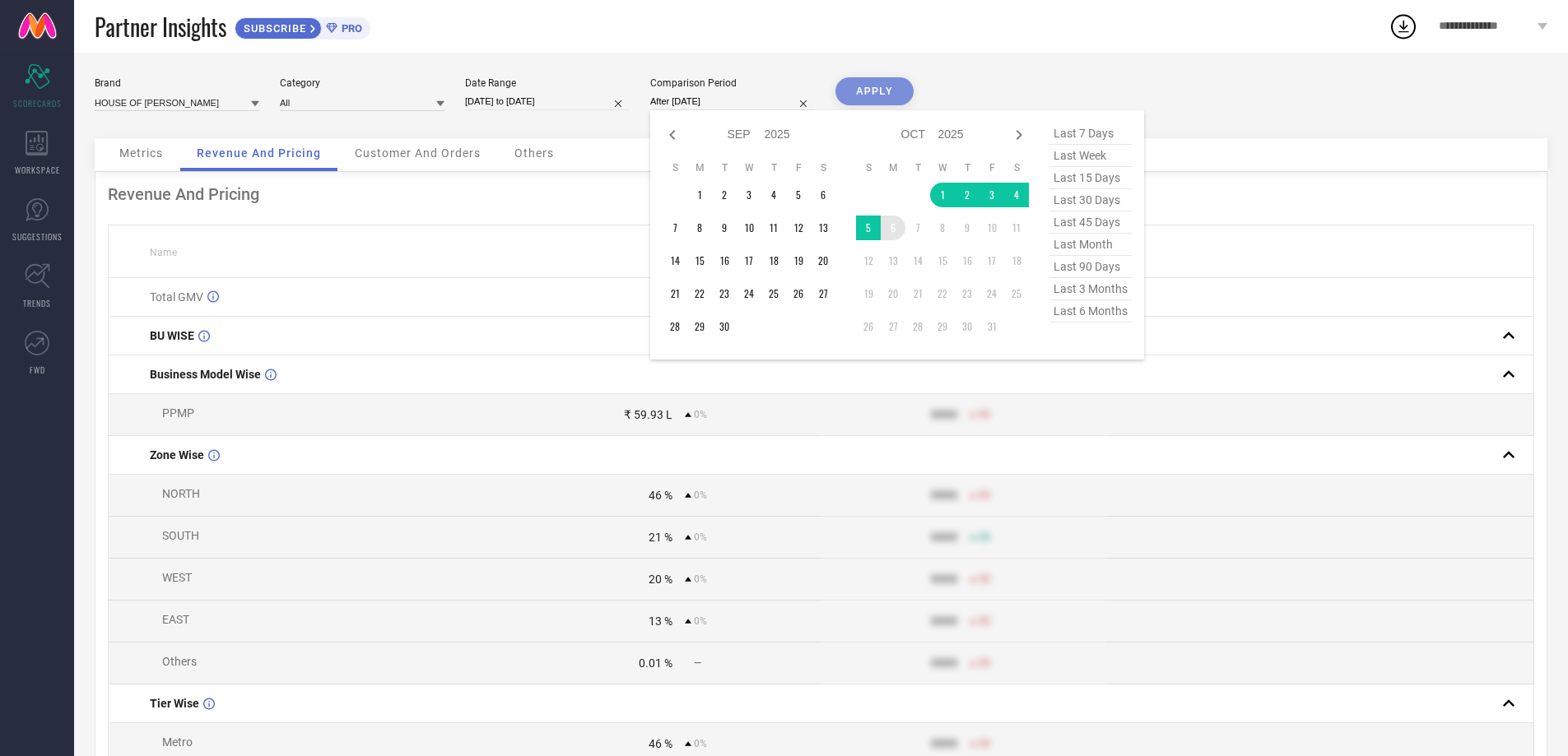
type input "[DATE] to [DATE]"
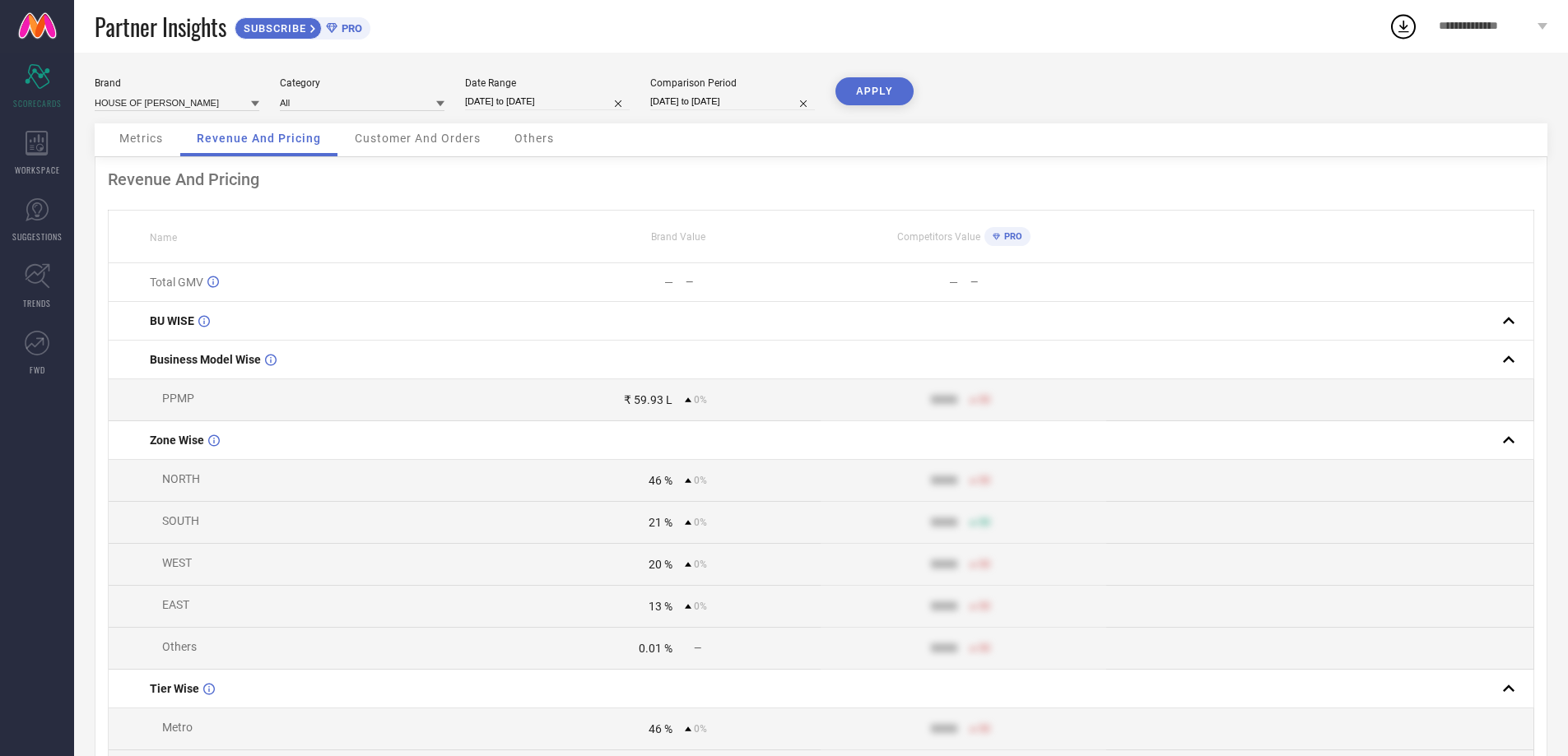
click at [883, 81] on button "APPLY" at bounding box center [874, 91] width 78 height 28
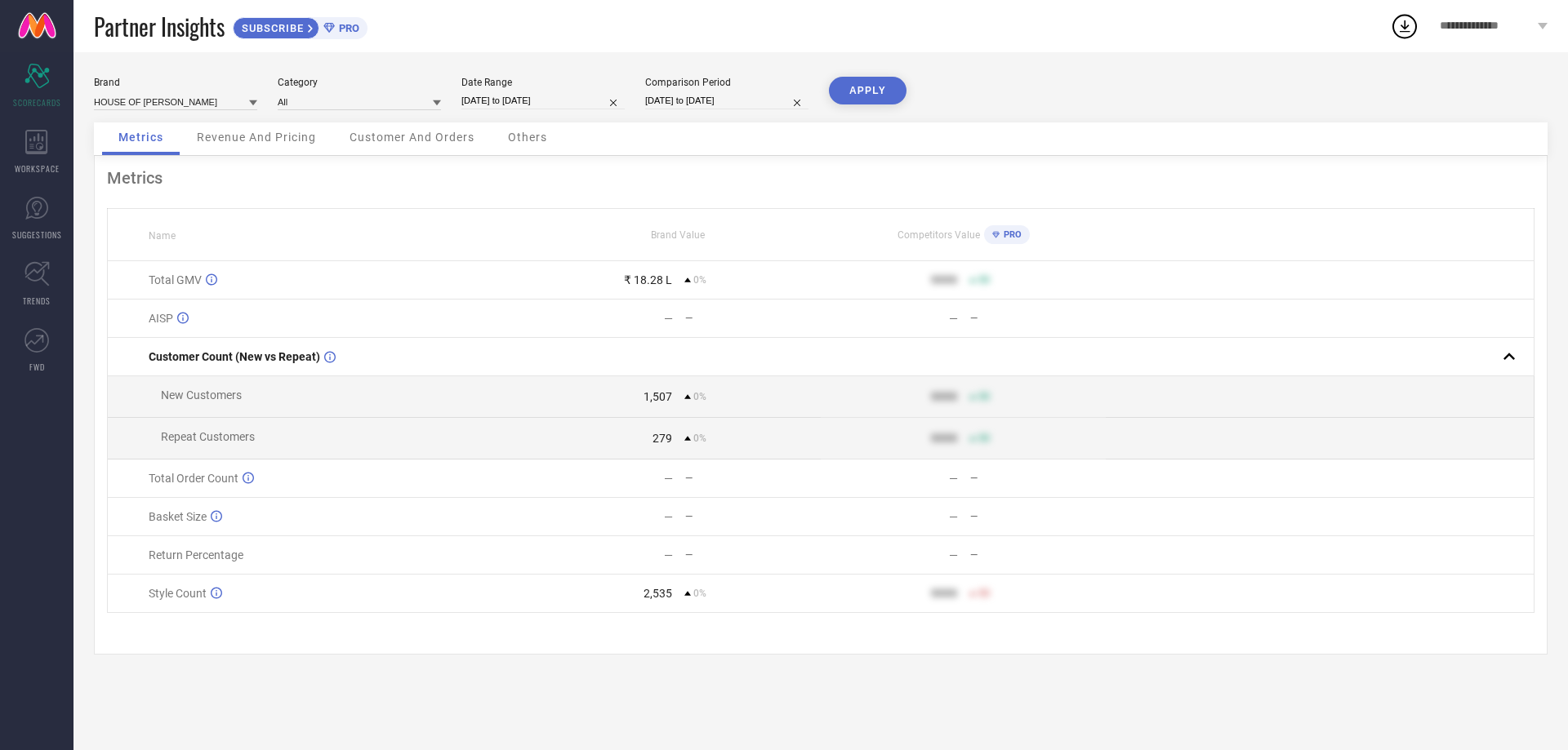
click at [245, 134] on span "Revenue And Pricing" at bounding box center [256, 137] width 119 height 13
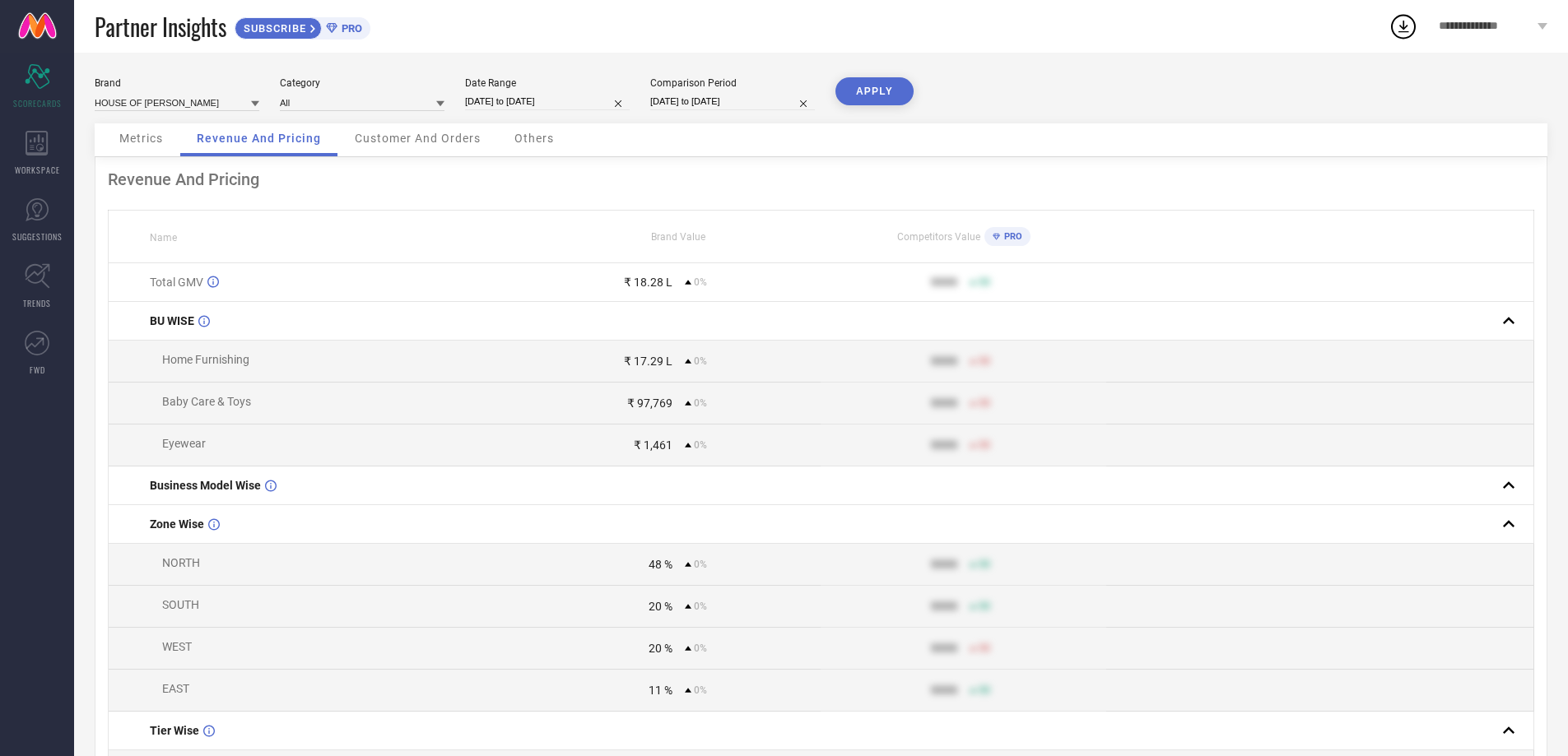
click at [413, 142] on span "Customer And Orders" at bounding box center [417, 138] width 126 height 13
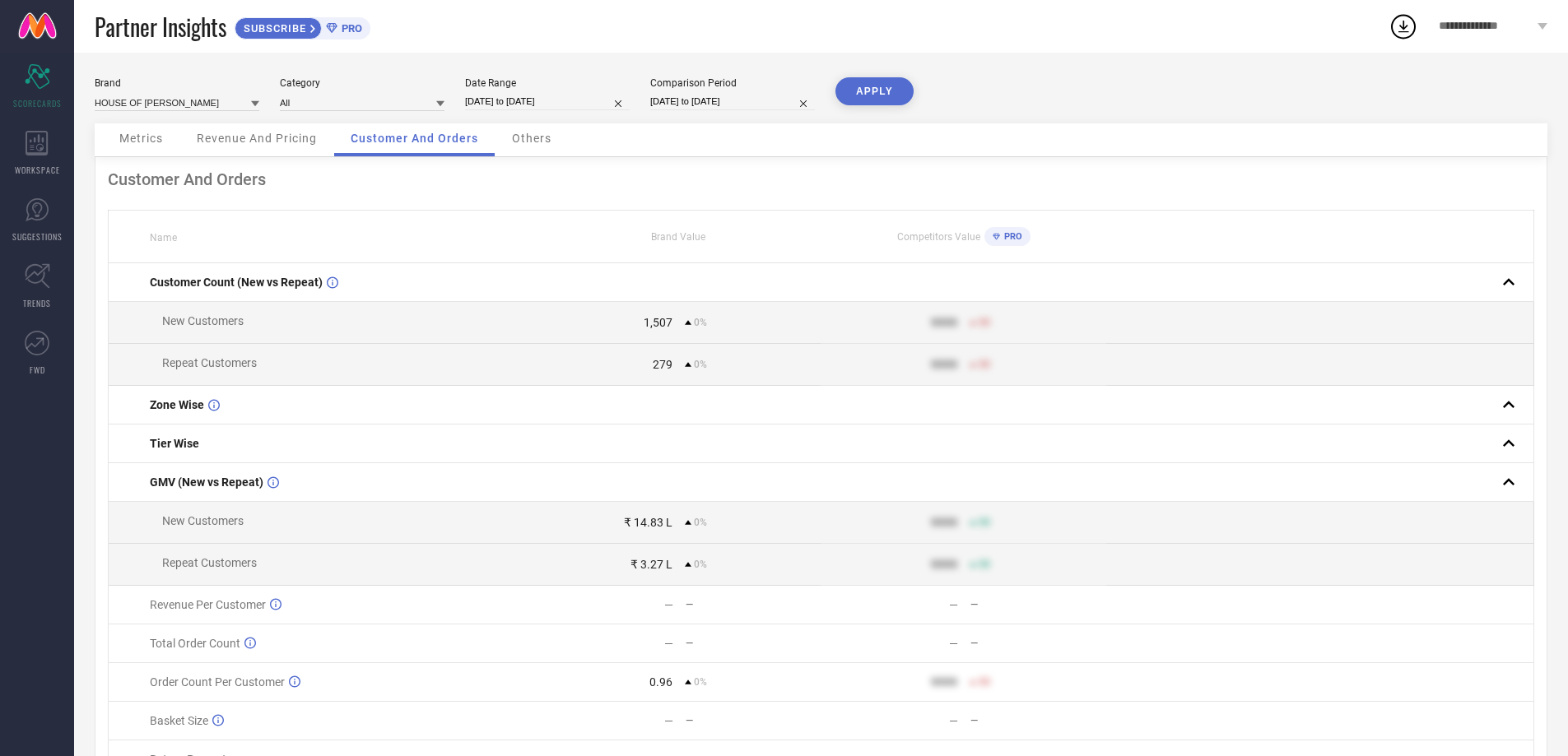
click at [539, 145] on span "Others" at bounding box center [531, 138] width 40 height 13
